Goal: Transaction & Acquisition: Purchase product/service

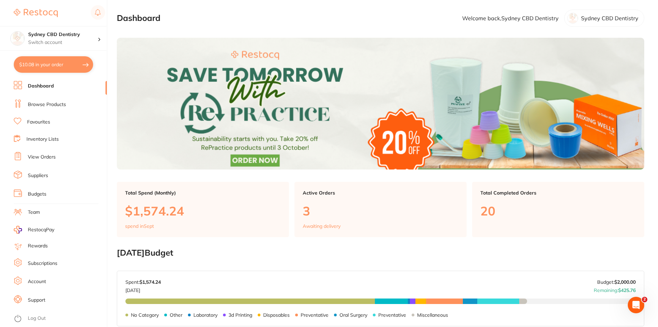
click at [63, 71] on button "$10.08 in your order" at bounding box center [53, 64] width 79 height 16
checkbox input "true"
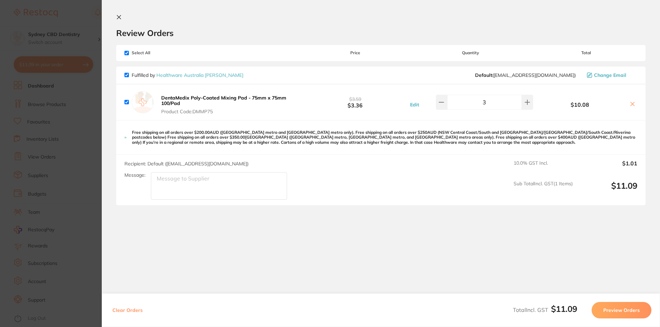
click at [120, 14] on section "Review Orders Your orders are being processed and we will notify you once we ha…" at bounding box center [381, 159] width 558 height 318
click at [121, 19] on icon at bounding box center [119, 17] width 4 height 4
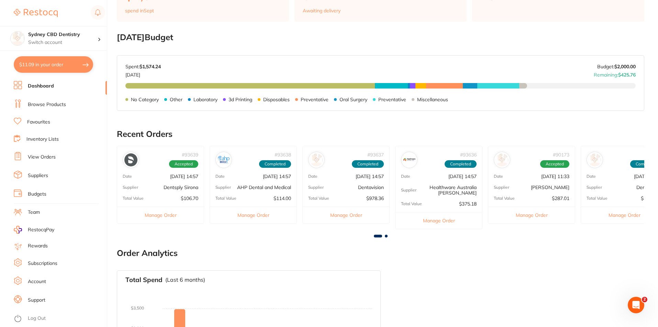
scroll to position [148, 0]
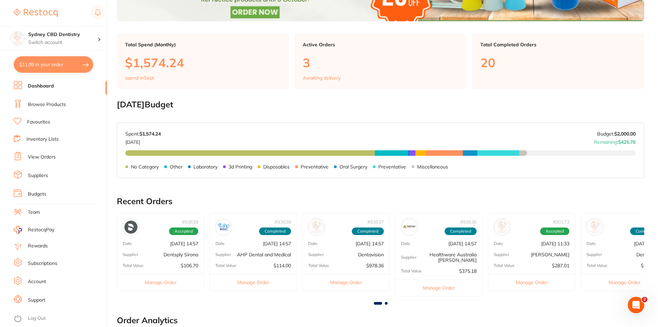
click at [42, 105] on link "Browse Products" at bounding box center [47, 104] width 38 height 7
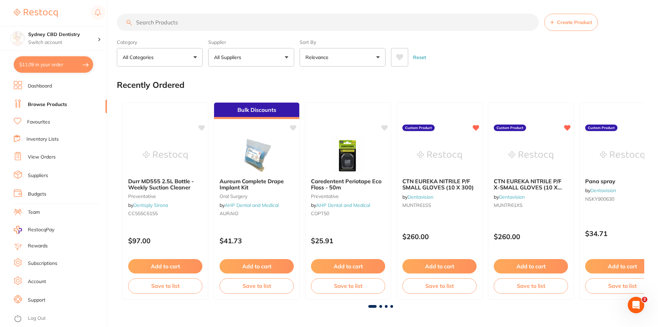
click at [246, 23] on input "search" at bounding box center [328, 22] width 422 height 17
type input "ipr bur"
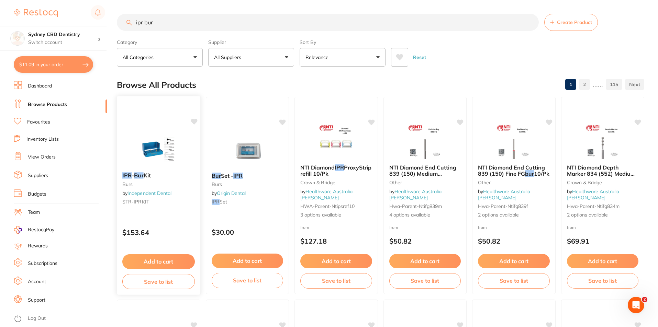
click at [157, 152] on img at bounding box center [158, 149] width 45 height 35
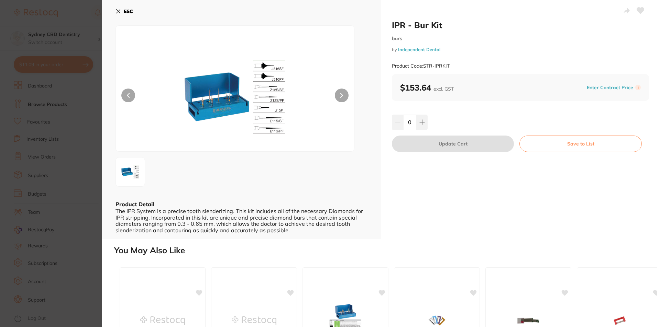
click at [121, 14] on button "ESC" at bounding box center [124, 11] width 18 height 12
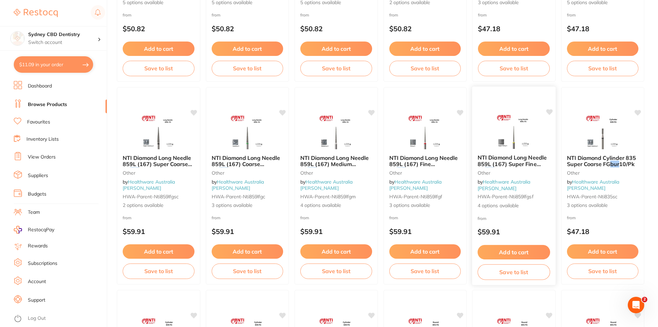
scroll to position [1065, 0]
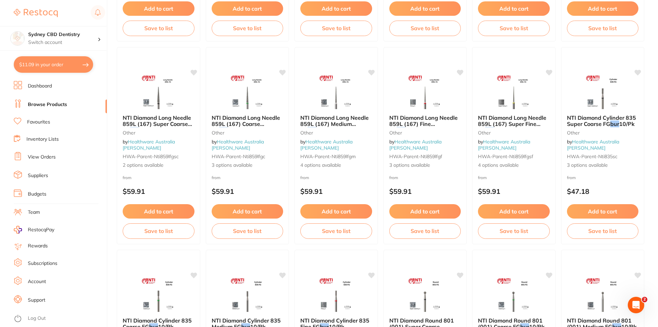
click at [509, 135] on div "NTI Diamond Long Needle 859L (167) Super Fine FG bur 10/Pk other by Healthware …" at bounding box center [513, 141] width 83 height 65
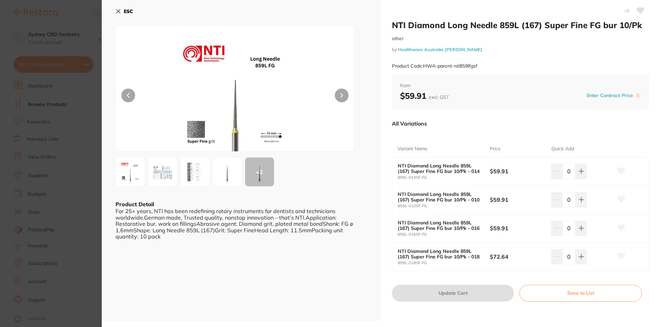
click at [187, 182] on img at bounding box center [194, 172] width 25 height 25
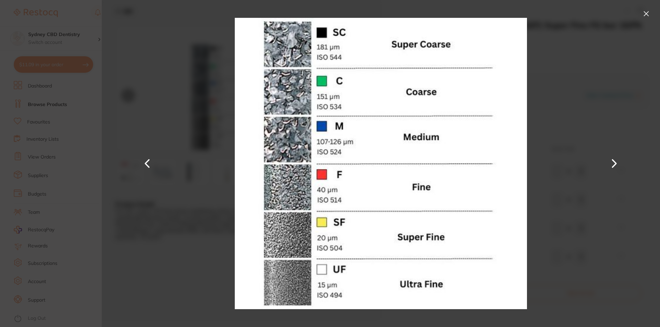
click at [645, 11] on button at bounding box center [645, 13] width 11 height 11
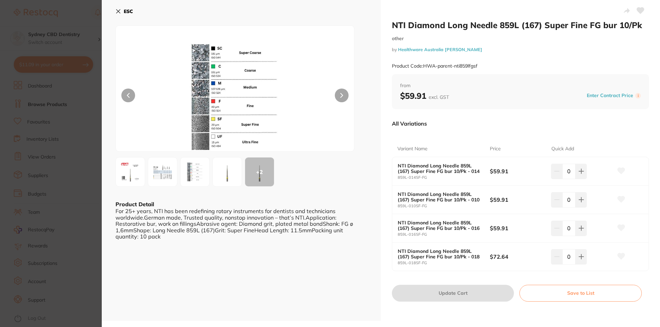
click at [220, 93] on img at bounding box center [235, 97] width 143 height 109
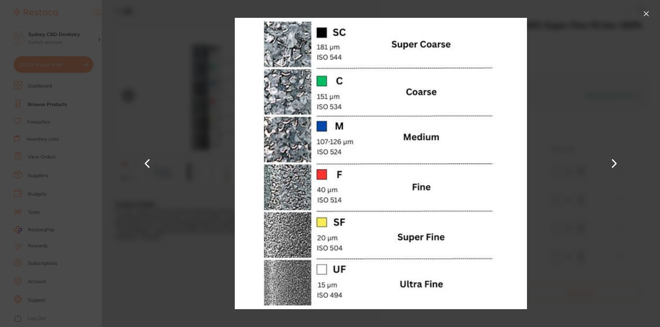
click at [646, 16] on button at bounding box center [645, 13] width 11 height 11
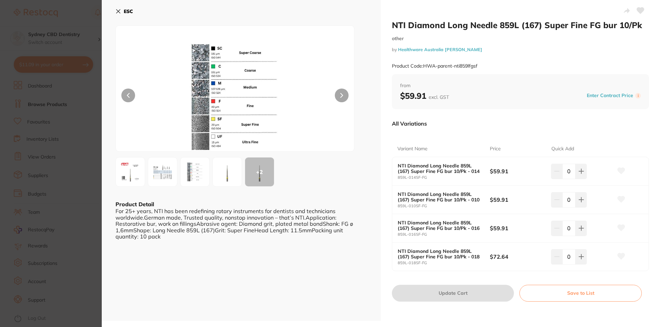
click at [130, 178] on img at bounding box center [130, 172] width 25 height 25
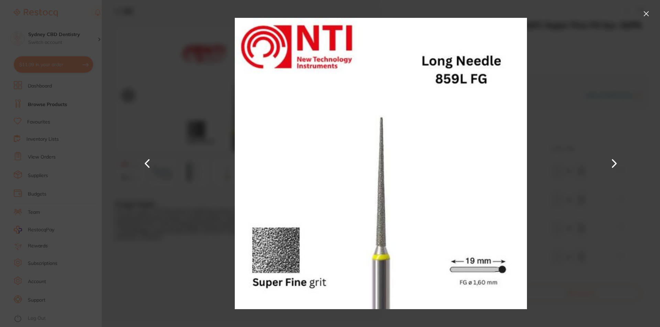
click at [614, 166] on button at bounding box center [614, 164] width 16 height 164
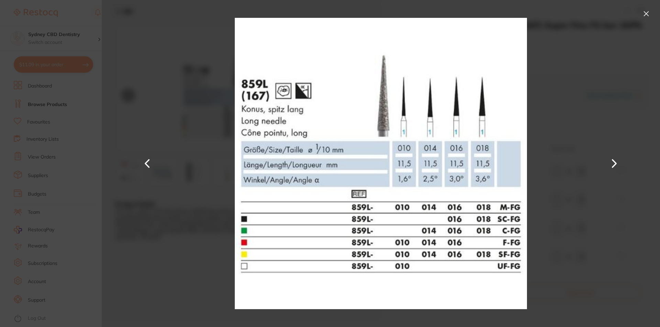
click at [618, 159] on button at bounding box center [614, 164] width 16 height 164
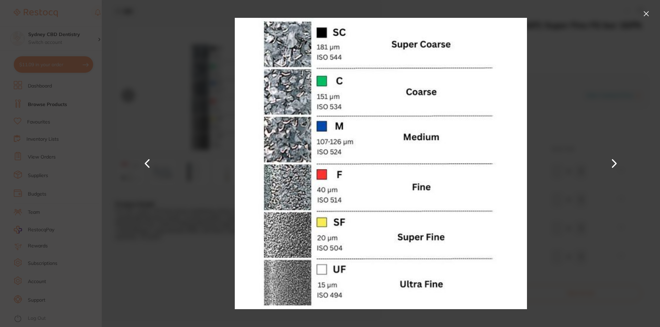
drag, startPoint x: 646, startPoint y: 14, endPoint x: 617, endPoint y: 32, distance: 34.7
click at [647, 14] on button at bounding box center [645, 13] width 11 height 11
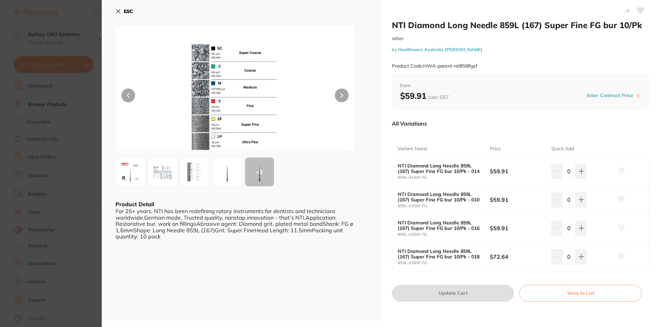
click at [197, 183] on img at bounding box center [194, 172] width 25 height 25
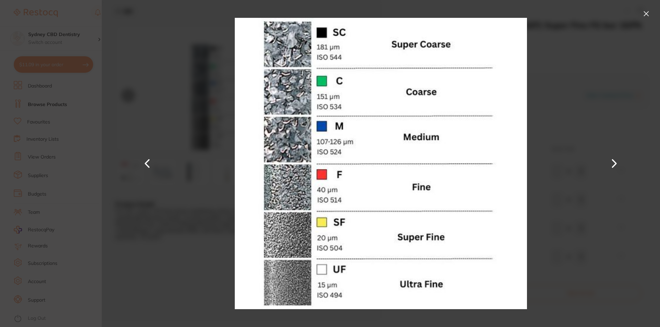
click at [645, 10] on button at bounding box center [645, 13] width 11 height 11
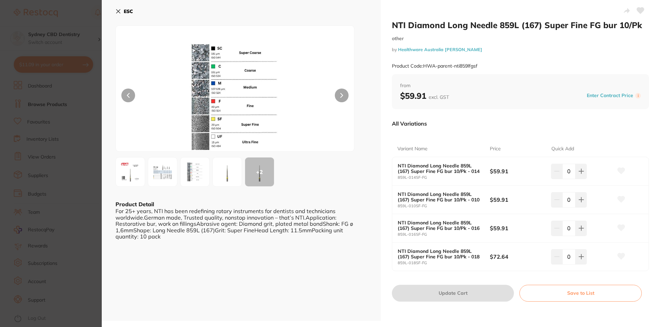
drag, startPoint x: 122, startPoint y: 11, endPoint x: 141, endPoint y: 38, distance: 34.0
click at [122, 11] on button "ESC" at bounding box center [124, 11] width 18 height 12
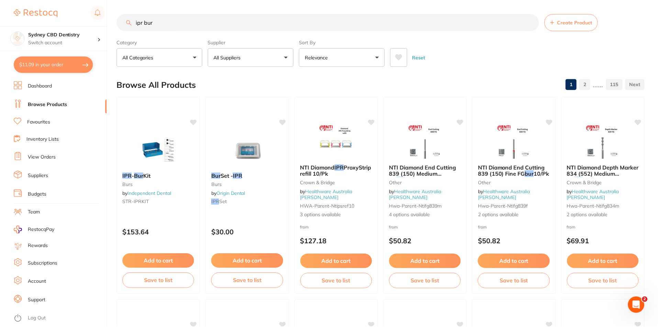
scroll to position [1065, 0]
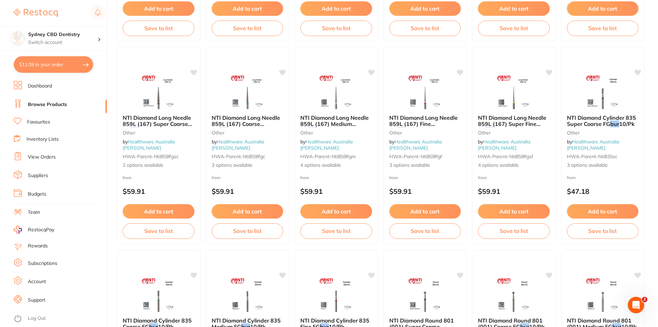
drag, startPoint x: 505, startPoint y: 98, endPoint x: 507, endPoint y: 183, distance: 84.9
click at [506, 98] on img at bounding box center [513, 92] width 45 height 34
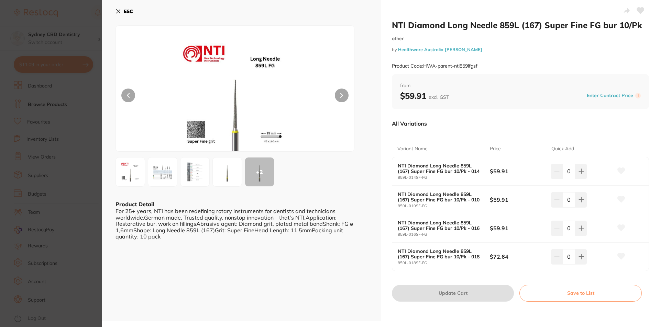
click at [117, 10] on icon at bounding box center [117, 11] width 5 height 5
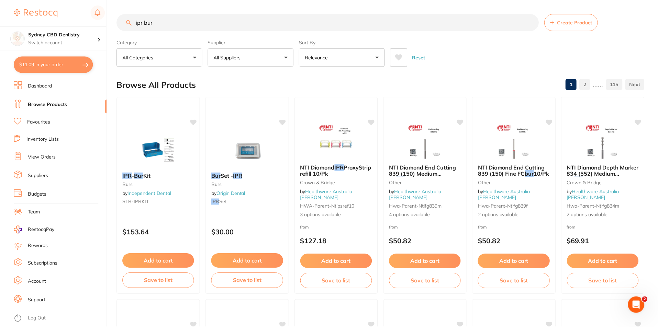
scroll to position [1065, 0]
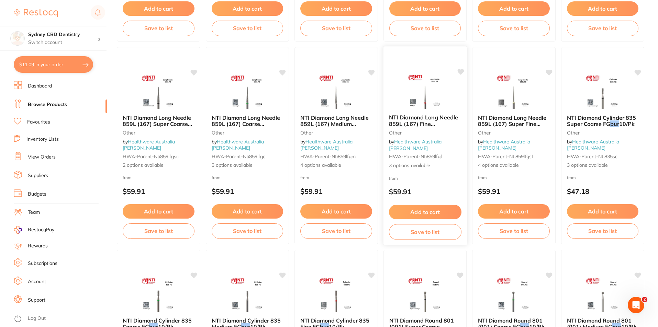
click at [418, 134] on div "NTI Diamond Long Needle 859L (167) Fine FG bur 10/Pk other by Healthware Austra…" at bounding box center [424, 142] width 83 height 66
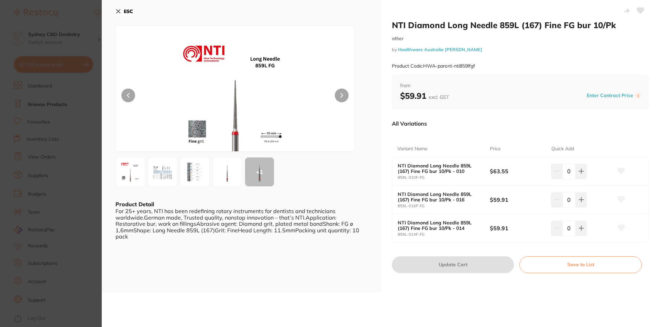
click at [224, 289] on div "ESC + 1 Product Detail For 25+ years, NTI has been redefining rotary instrument…" at bounding box center [241, 146] width 279 height 293
click at [292, 283] on div "ESC + 1 Product Detail For 25+ years, NTI has been redefining rotary instrument…" at bounding box center [241, 146] width 279 height 293
